Goal: Task Accomplishment & Management: Use online tool/utility

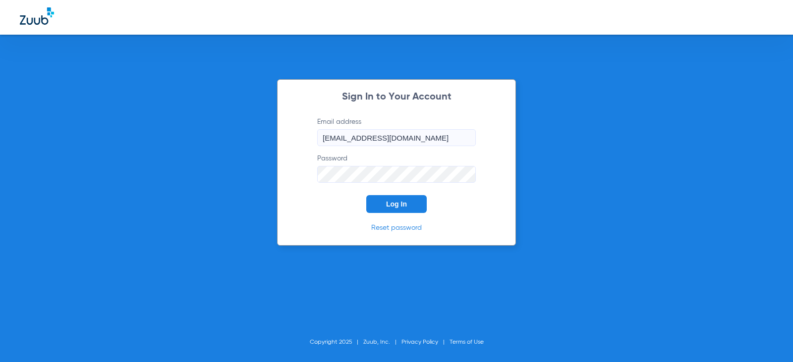
click at [407, 198] on button "Log In" at bounding box center [396, 204] width 60 height 18
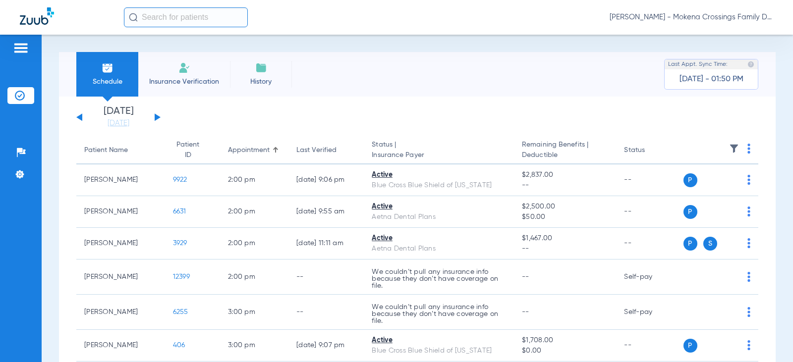
click at [157, 116] on button at bounding box center [158, 117] width 6 height 7
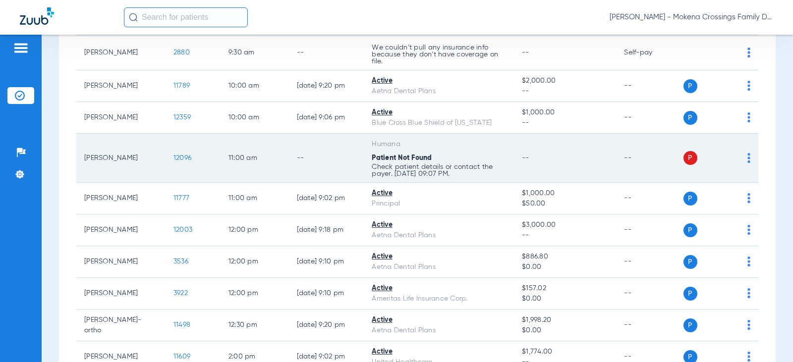
scroll to position [248, 0]
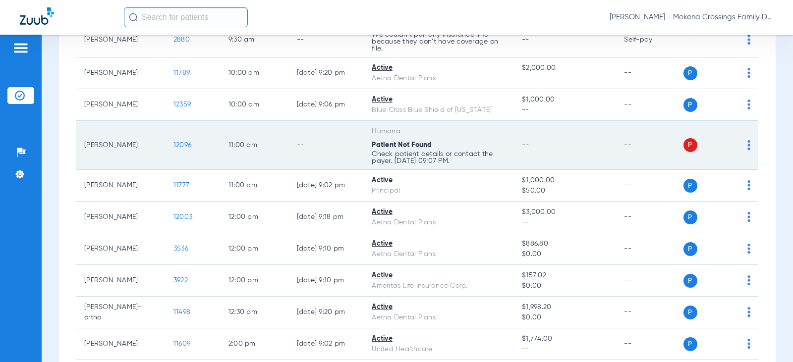
click at [174, 144] on span "12096" at bounding box center [183, 145] width 18 height 7
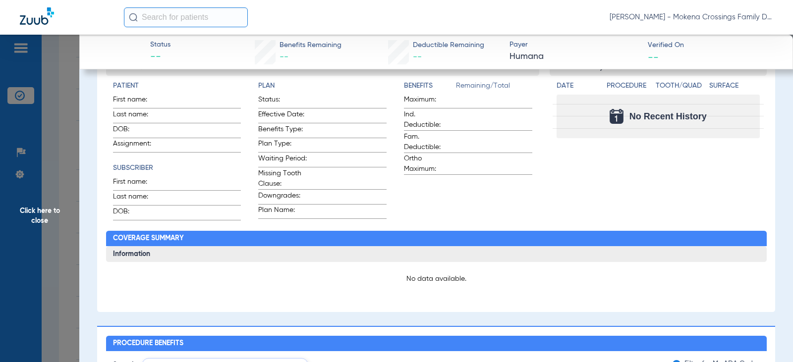
type input "[PERSON_NAME]"
type input "[DATE]"
type input "202508110081023"
type input "675717"
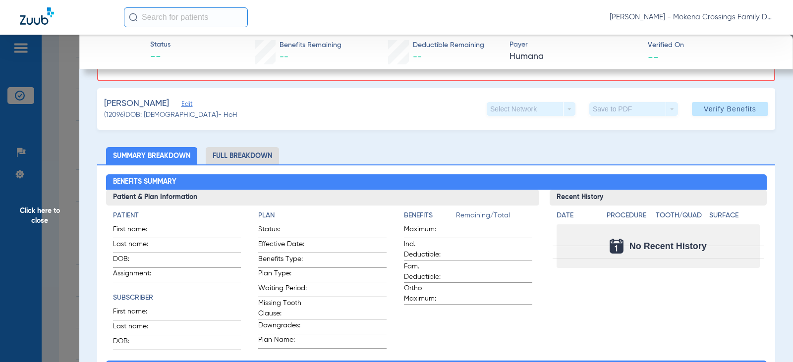
scroll to position [0, 0]
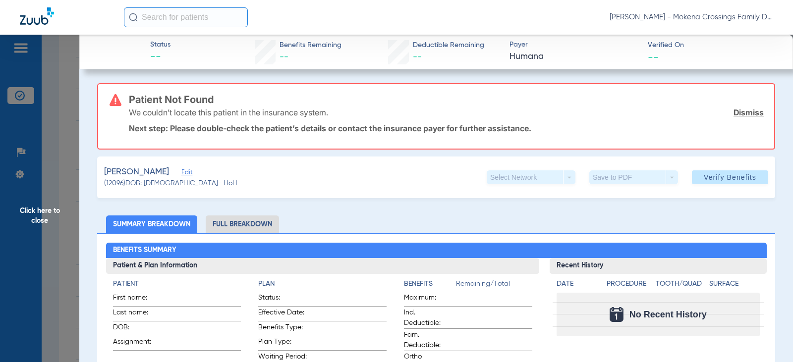
click at [181, 174] on span "Edit" at bounding box center [185, 173] width 9 height 9
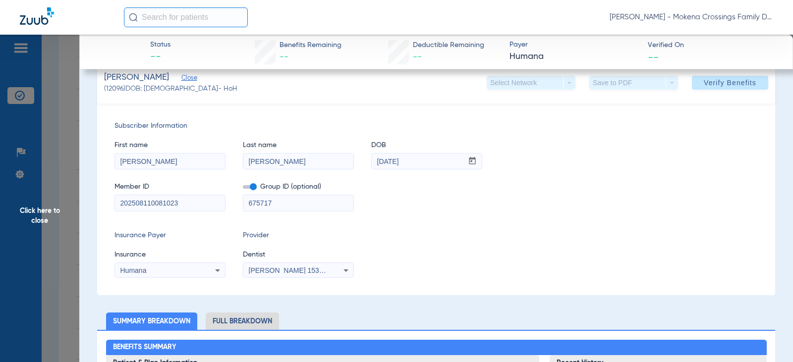
scroll to position [99, 0]
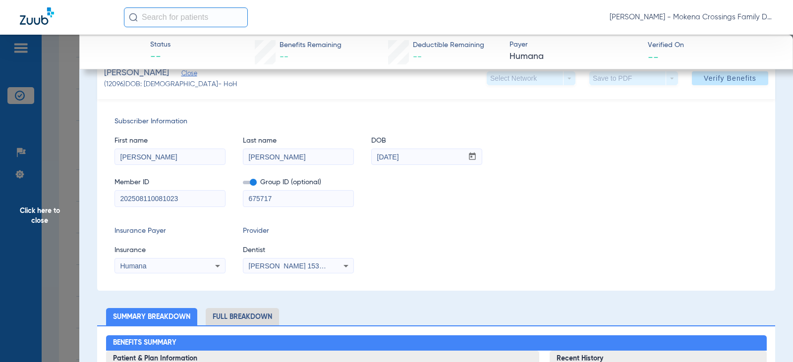
drag, startPoint x: 196, startPoint y: 198, endPoint x: 43, endPoint y: 192, distance: 153.8
click at [122, 201] on input at bounding box center [170, 199] width 110 height 16
paste input "113920370"
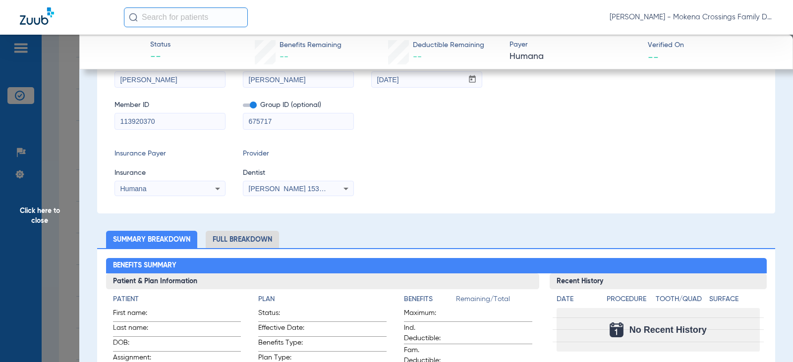
scroll to position [99, 0]
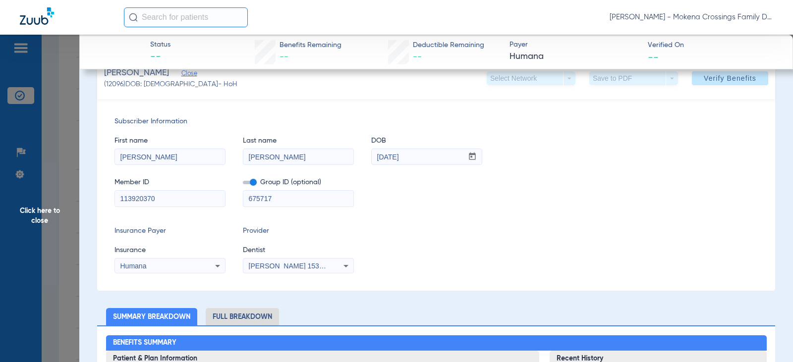
type input "113920370"
click at [423, 251] on div "Insurance Payer Insurance Humana Provider Dentist [PERSON_NAME] 1538554126" at bounding box center [436, 250] width 643 height 48
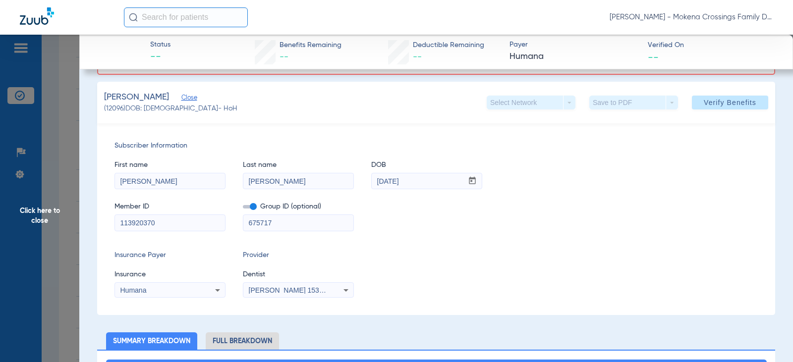
scroll to position [50, 0]
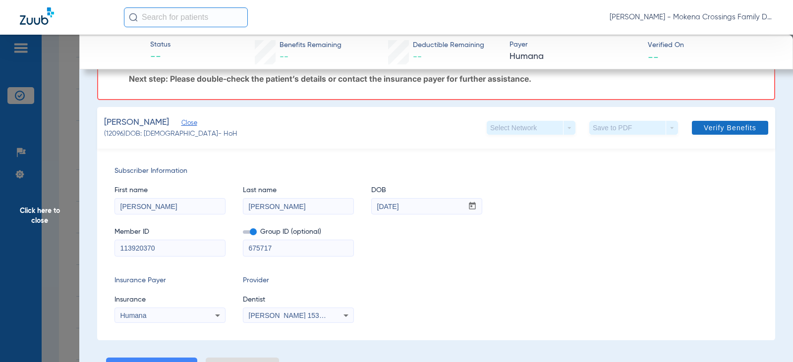
click at [726, 124] on span "Verify Benefits" at bounding box center [730, 128] width 53 height 8
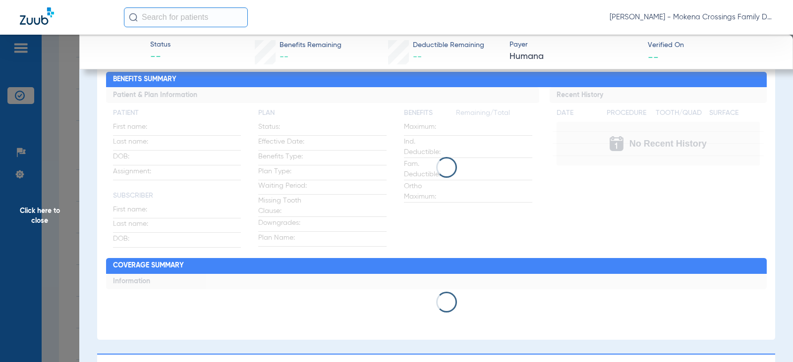
scroll to position [99, 0]
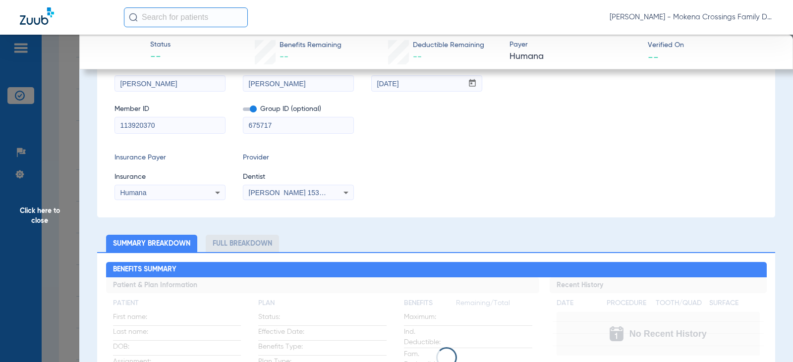
click at [37, 215] on span "Click here to close" at bounding box center [39, 216] width 79 height 362
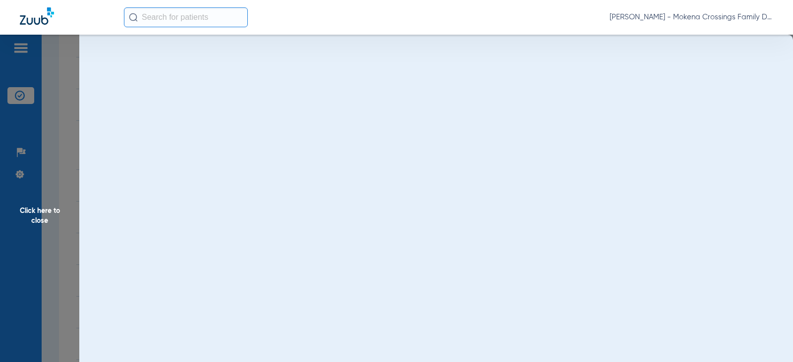
scroll to position [0, 0]
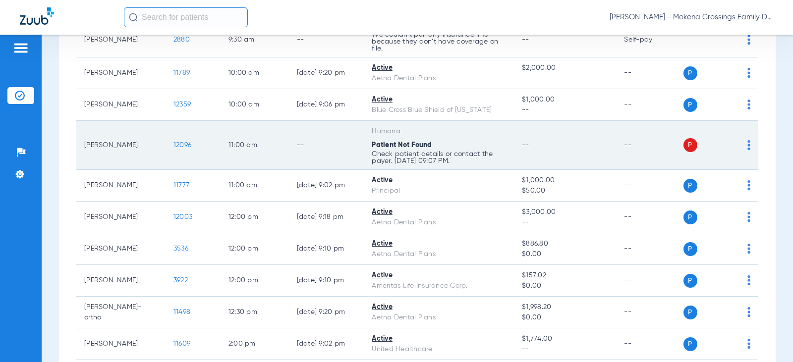
click at [124, 148] on td "[PERSON_NAME]" at bounding box center [120, 145] width 89 height 49
click at [174, 146] on span "12096" at bounding box center [183, 145] width 18 height 7
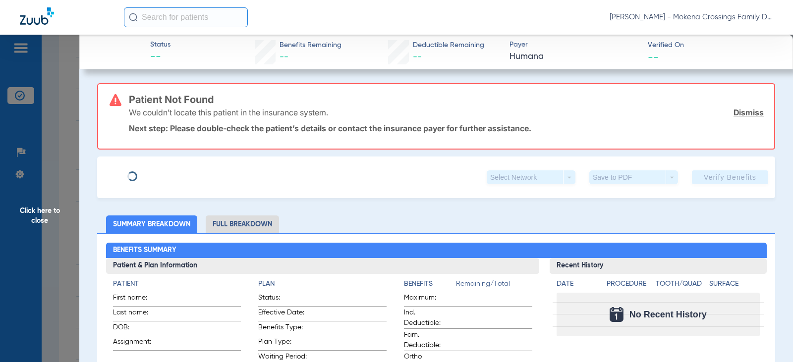
type input "[PERSON_NAME]"
type input "[DATE]"
type input "202508110081023"
type input "675717"
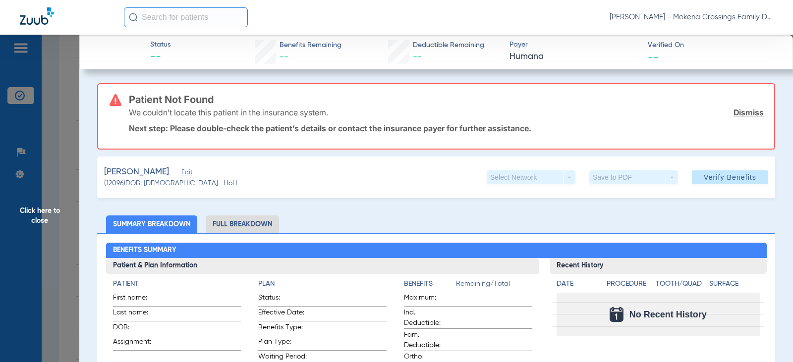
click at [185, 174] on span "Edit" at bounding box center [185, 173] width 9 height 9
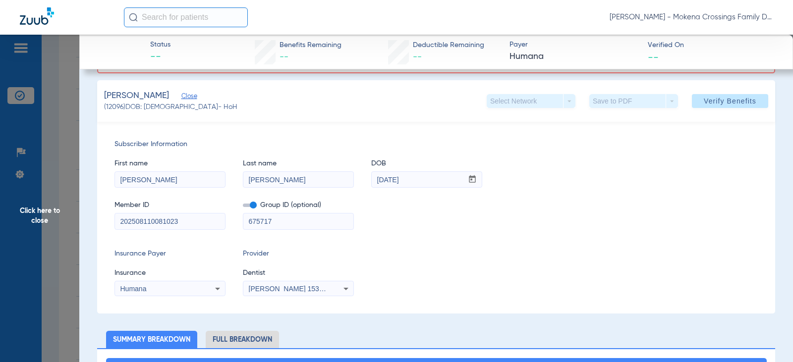
scroll to position [99, 0]
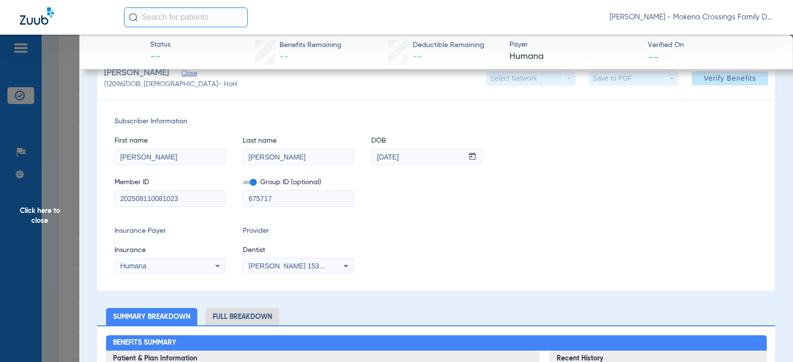
drag, startPoint x: 208, startPoint y: 198, endPoint x: 84, endPoint y: 191, distance: 123.6
paste input "113920370"
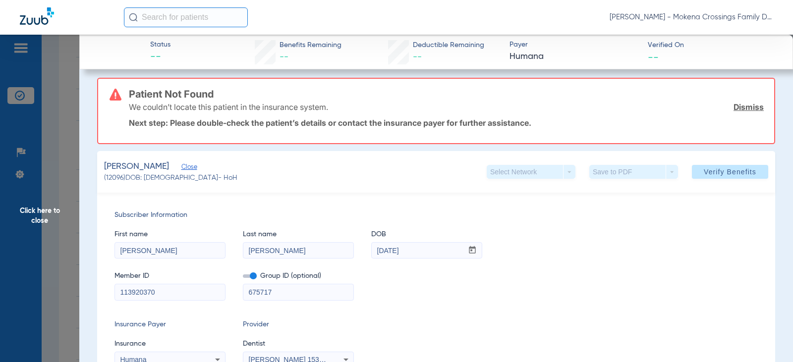
scroll to position [0, 0]
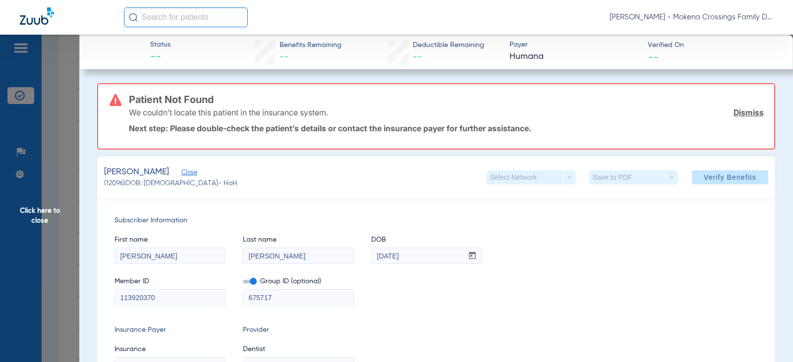
type input "113920370"
click at [307, 220] on span "Subscriber Information" at bounding box center [436, 221] width 643 height 10
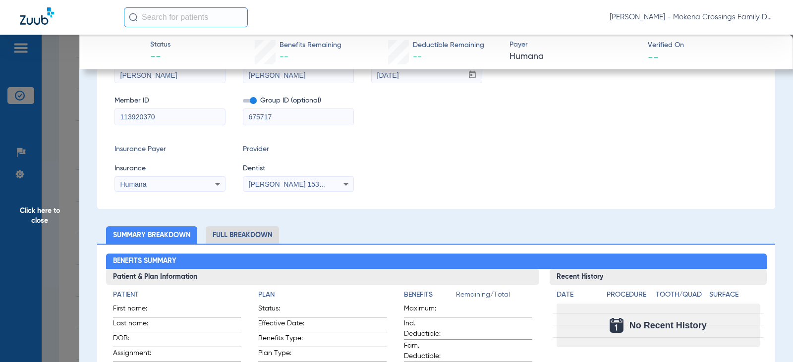
scroll to position [198, 0]
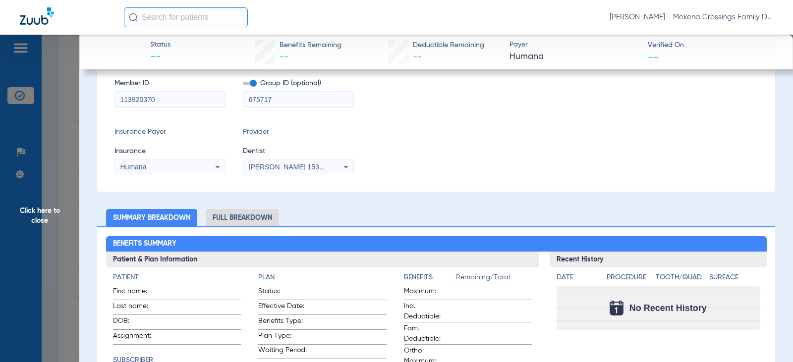
click at [213, 167] on icon at bounding box center [218, 167] width 12 height 12
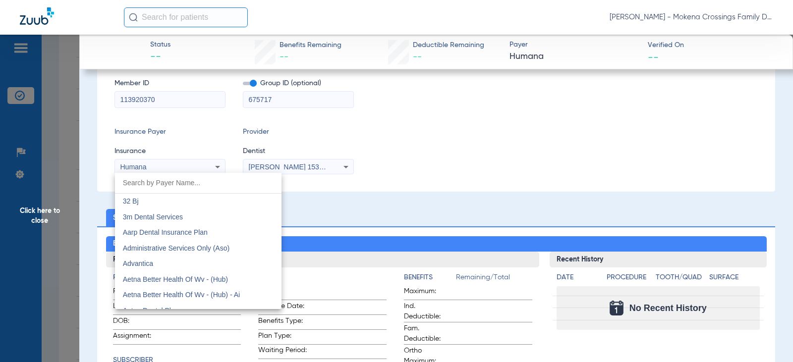
scroll to position [3539, 0]
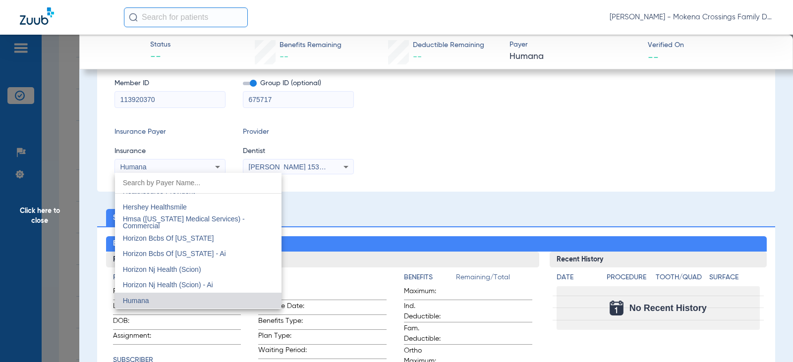
click at [213, 167] on div at bounding box center [396, 181] width 793 height 362
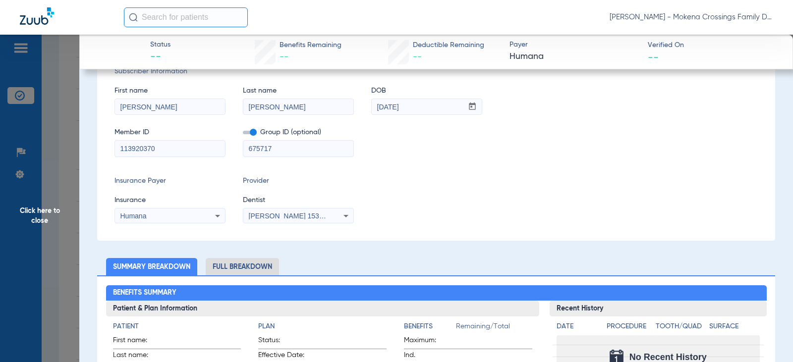
scroll to position [0, 0]
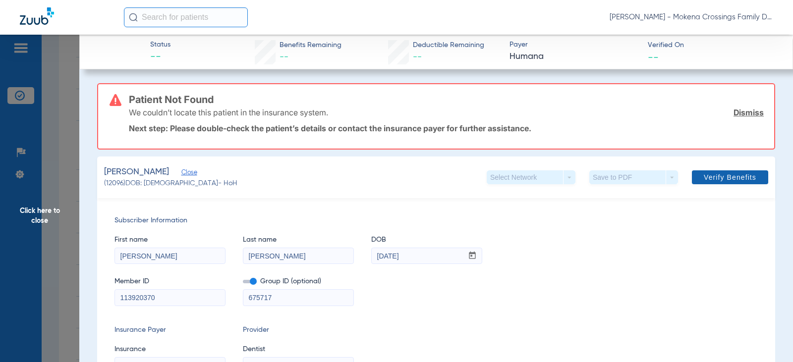
click at [704, 180] on span "Verify Benefits" at bounding box center [730, 178] width 53 height 8
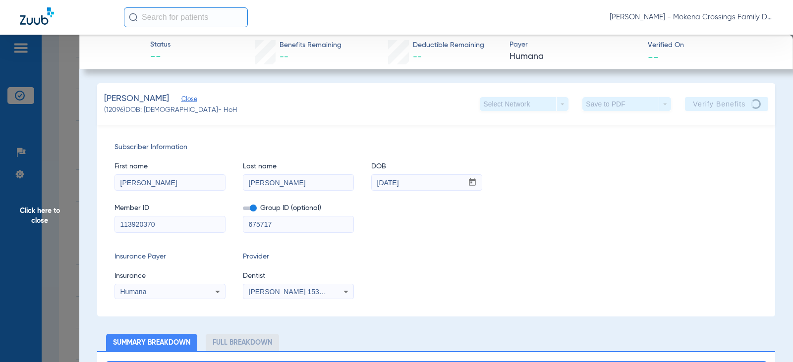
click at [48, 205] on span "Click here to close" at bounding box center [39, 216] width 79 height 362
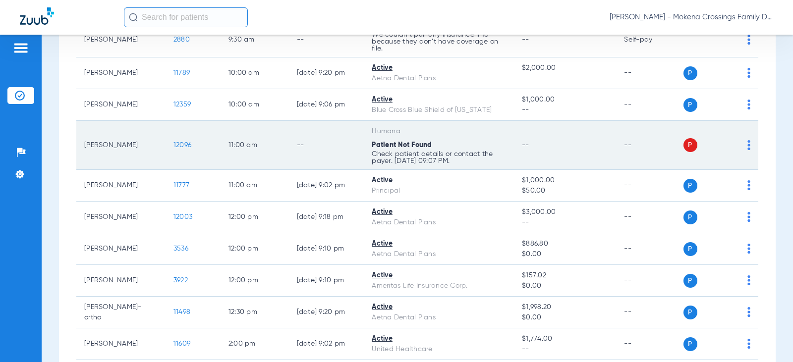
click at [175, 142] on span "12096" at bounding box center [183, 145] width 18 height 7
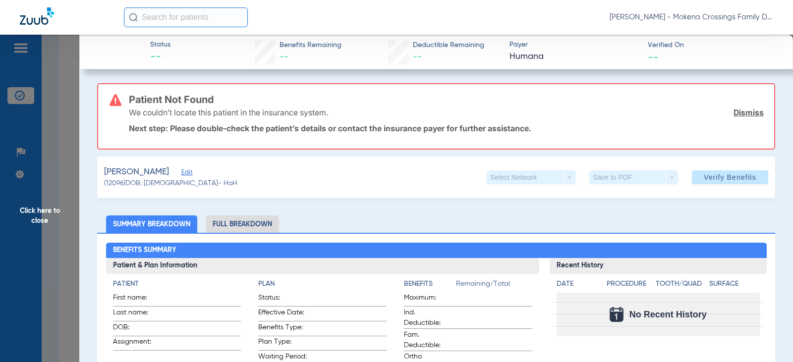
type input "[PERSON_NAME]"
type input "[DATE]"
type input "113920370"
type input "675717"
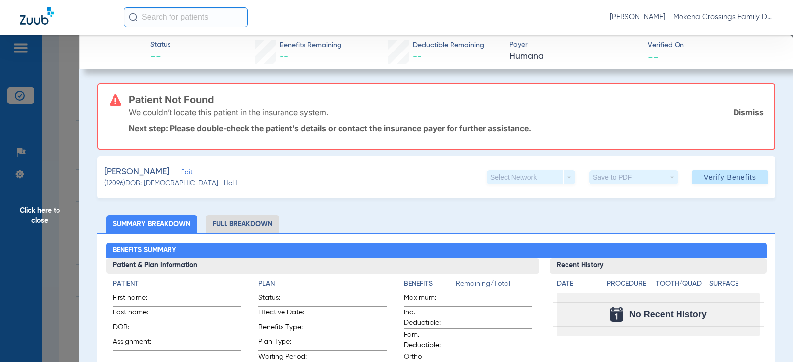
click at [182, 175] on span "Edit" at bounding box center [185, 173] width 9 height 9
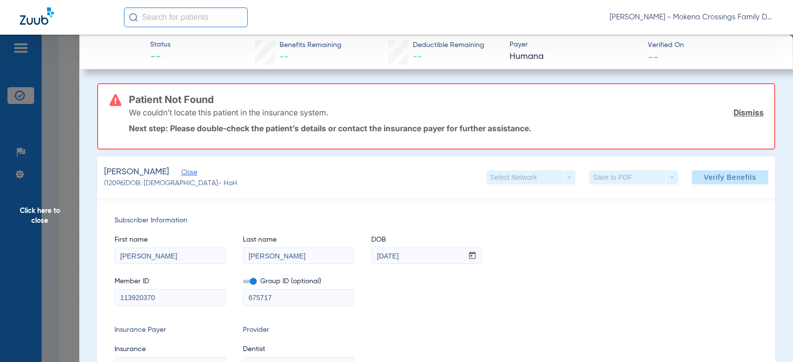
click at [43, 214] on span "Click here to close" at bounding box center [39, 216] width 79 height 362
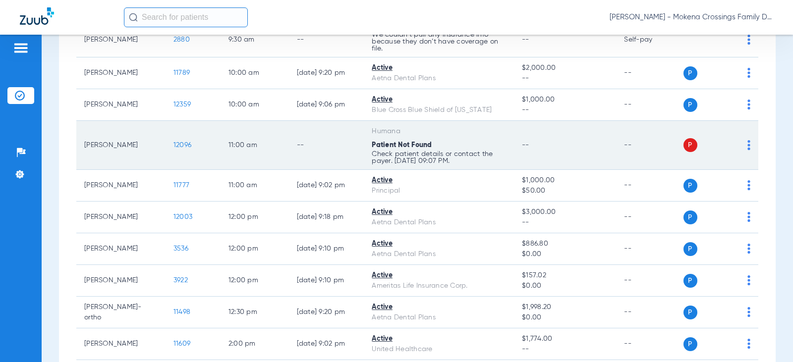
click at [748, 144] on img at bounding box center [749, 145] width 3 height 10
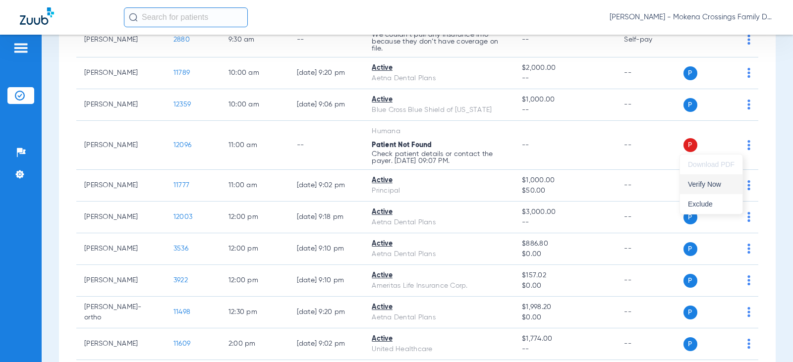
click at [705, 191] on button "Verify Now" at bounding box center [711, 184] width 62 height 20
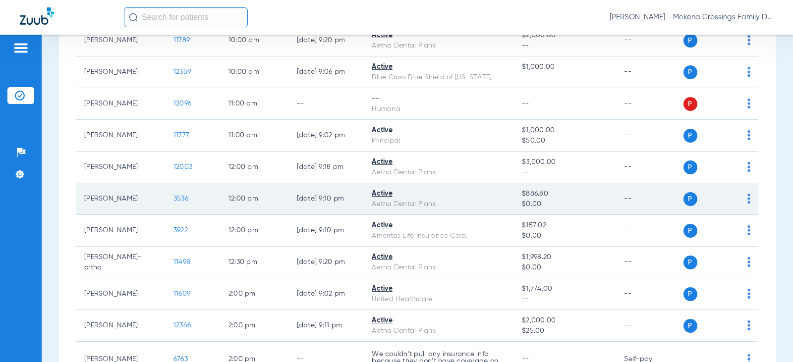
scroll to position [297, 0]
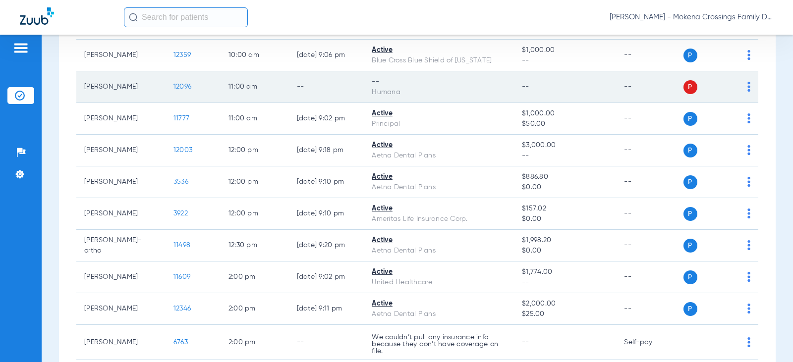
click at [174, 86] on span "12096" at bounding box center [183, 86] width 18 height 7
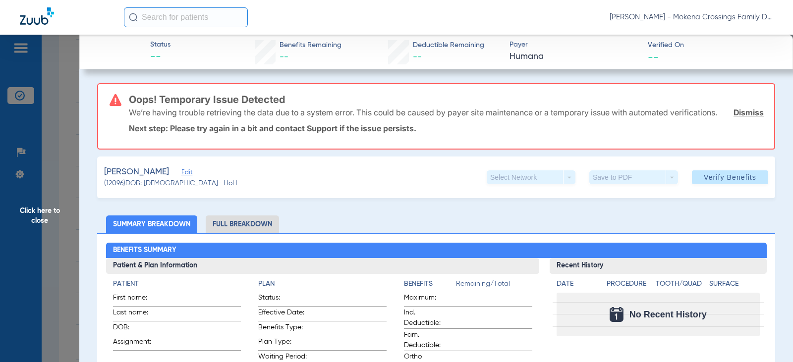
click at [29, 210] on span "Click here to close" at bounding box center [39, 216] width 79 height 362
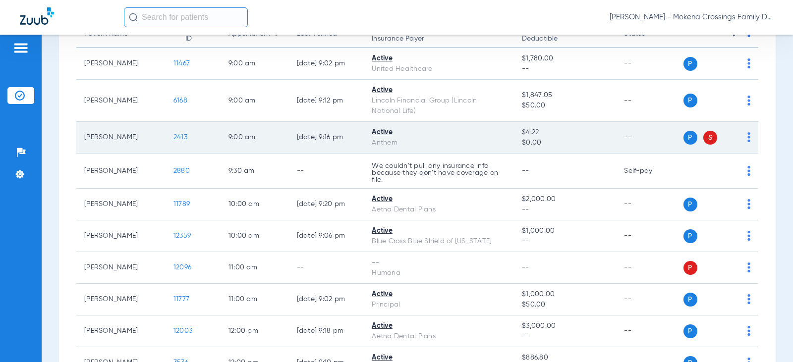
scroll to position [99, 0]
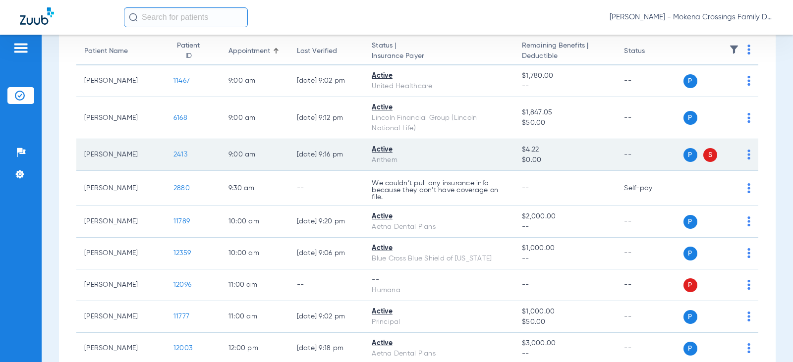
click at [173, 150] on td "2413" at bounding box center [193, 155] width 55 height 32
click at [174, 155] on span "2413" at bounding box center [181, 154] width 14 height 7
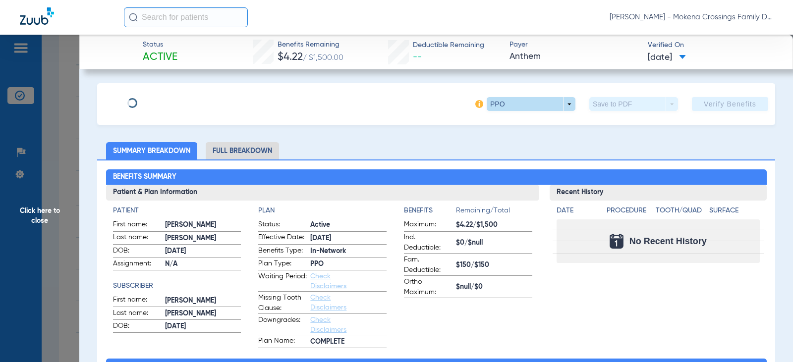
click at [556, 102] on span at bounding box center [531, 104] width 89 height 14
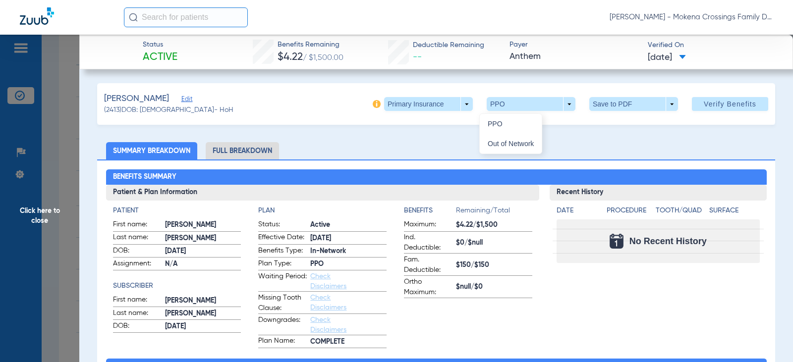
click at [454, 104] on div at bounding box center [396, 181] width 793 height 362
click at [455, 104] on span at bounding box center [428, 104] width 89 height 14
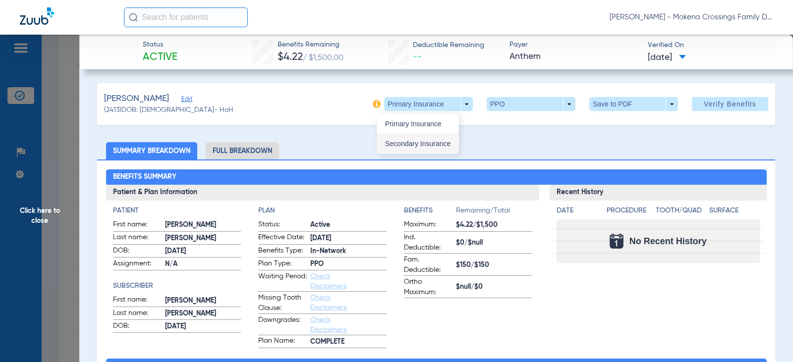
click at [420, 145] on span "Secondary Insurance" at bounding box center [417, 143] width 65 height 7
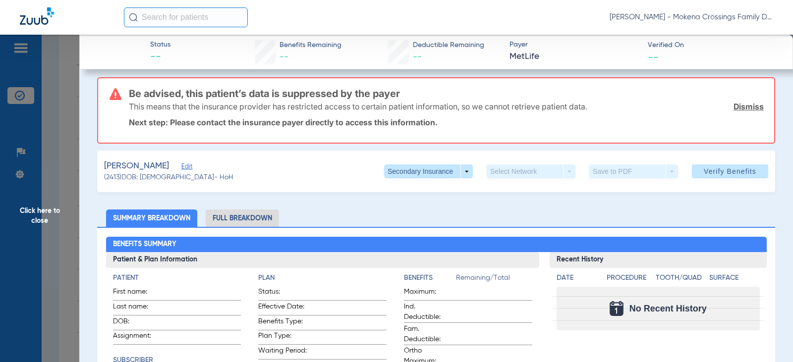
scroll to position [0, 0]
